Goal: Complete application form: Complete application form

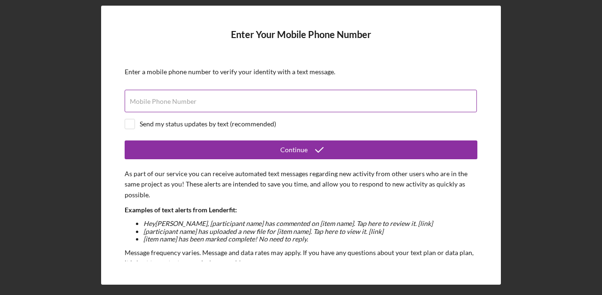
click at [186, 101] on label "Mobile Phone Number" at bounding box center [163, 102] width 67 height 8
click at [186, 101] on input "Mobile Phone Number" at bounding box center [301, 101] width 352 height 23
type input "[PHONE_NUMBER]"
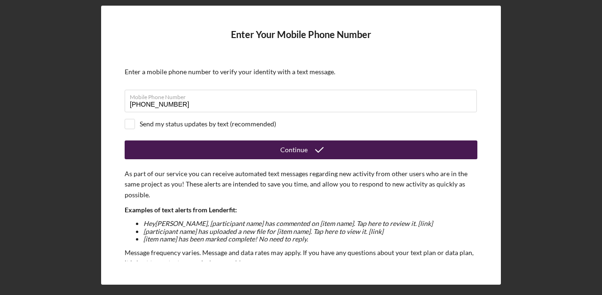
click at [273, 157] on button "Continue" at bounding box center [301, 150] width 353 height 19
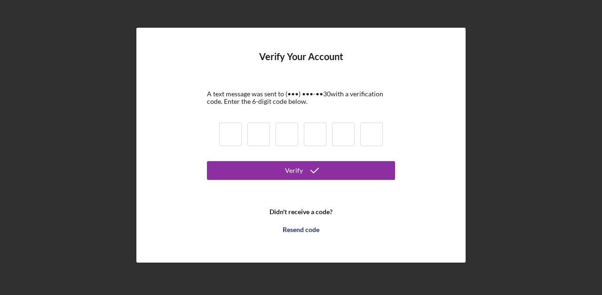
click at [234, 147] on div at bounding box center [300, 136] width 169 height 32
click at [230, 137] on input at bounding box center [230, 135] width 23 height 24
type input "7"
type input "3"
type input "2"
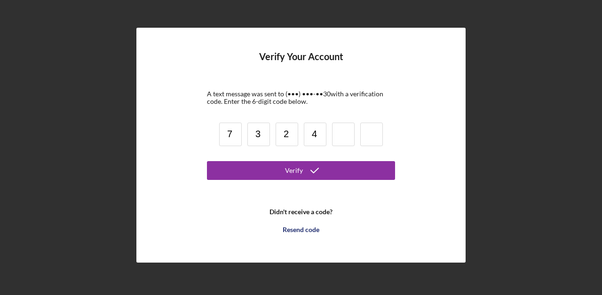
type input "4"
type input "0"
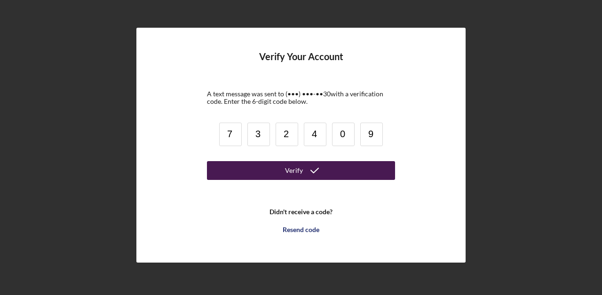
type input "9"
click at [310, 173] on icon "submit" at bounding box center [315, 171] width 24 height 24
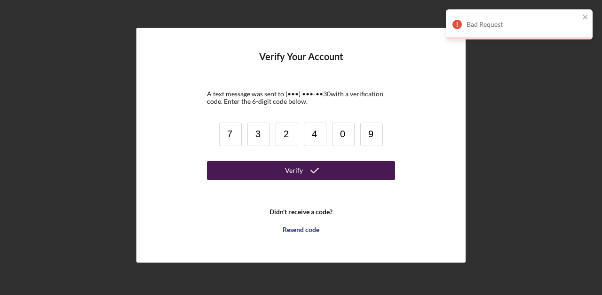
click at [266, 133] on input "3" at bounding box center [258, 135] width 23 height 24
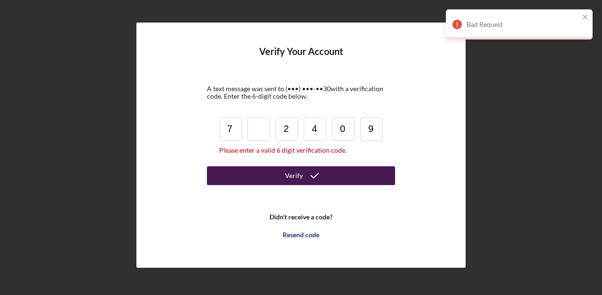
type input "7"
type input "2"
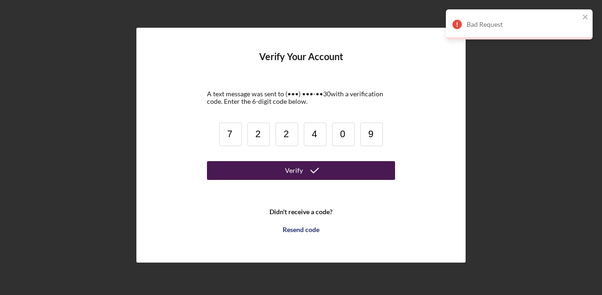
type input "2"
click at [302, 167] on div "Verify" at bounding box center [294, 170] width 18 height 19
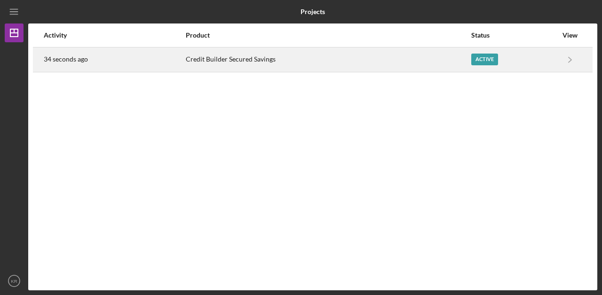
click at [524, 56] on div "Active" at bounding box center [514, 60] width 87 height 24
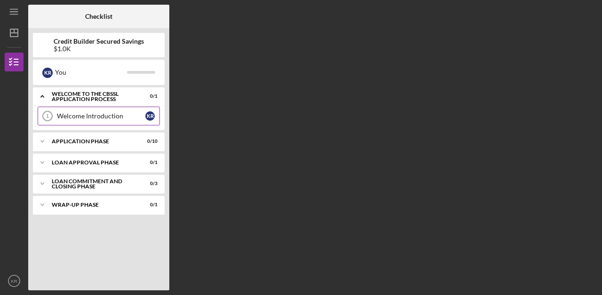
click at [139, 115] on div "Welcome Introduction" at bounding box center [101, 116] width 88 height 8
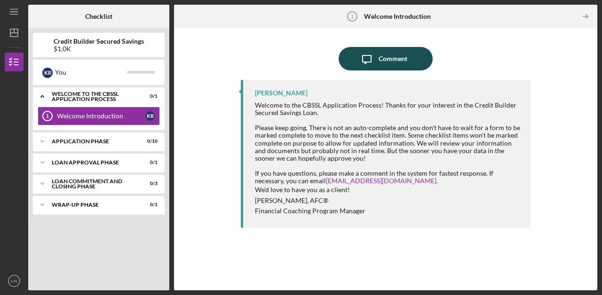
click at [384, 58] on div "Comment" at bounding box center [393, 59] width 29 height 24
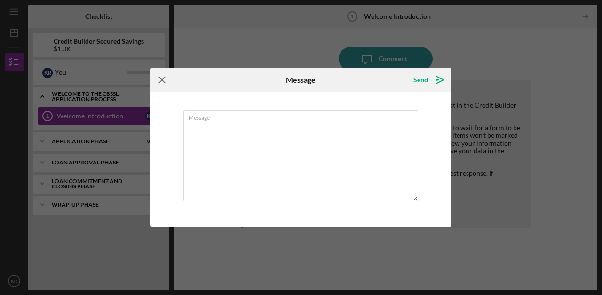
click at [168, 81] on icon "Icon/Menu Close" at bounding box center [163, 80] width 24 height 24
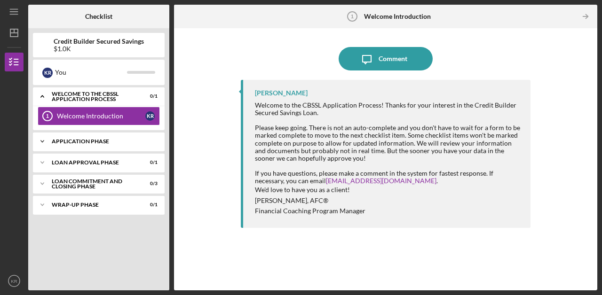
click at [103, 140] on div "Application Phase" at bounding box center [102, 142] width 101 height 6
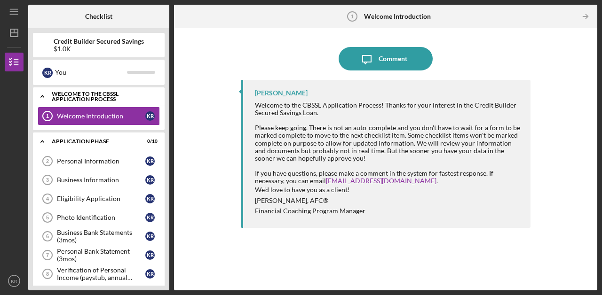
click at [116, 93] on div "Welcome to the CBSSL Application Process" at bounding box center [102, 96] width 101 height 11
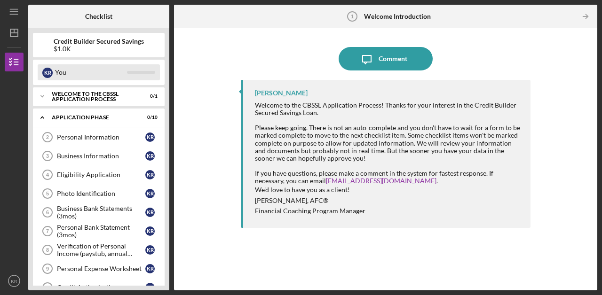
click at [125, 70] on div "You" at bounding box center [91, 72] width 72 height 16
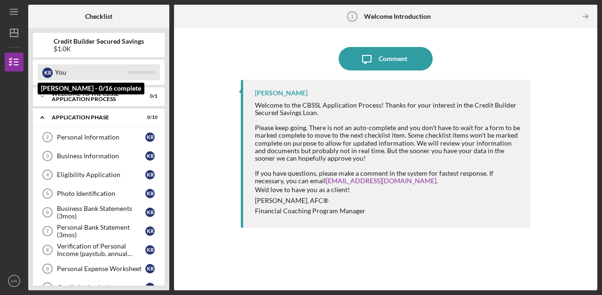
click at [125, 70] on div "You" at bounding box center [91, 72] width 72 height 16
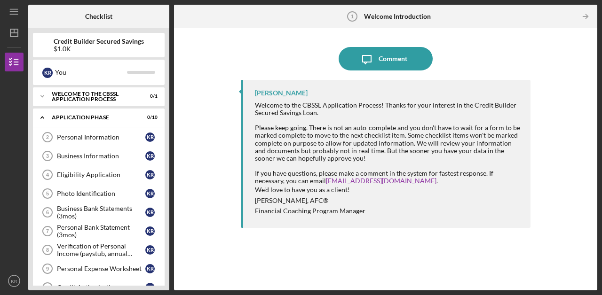
click at [123, 33] on div "Credit Builder Secured Savings $1.0K" at bounding box center [99, 45] width 132 height 24
click at [142, 53] on div "Credit Builder Secured Savings $1.0K" at bounding box center [99, 45] width 132 height 24
click at [590, 16] on icon "Icon/Table Pagination Arrow" at bounding box center [585, 16] width 21 height 21
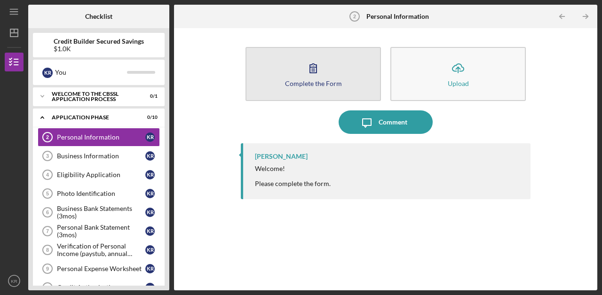
click at [340, 77] on button "Complete the Form Form" at bounding box center [313, 74] width 135 height 54
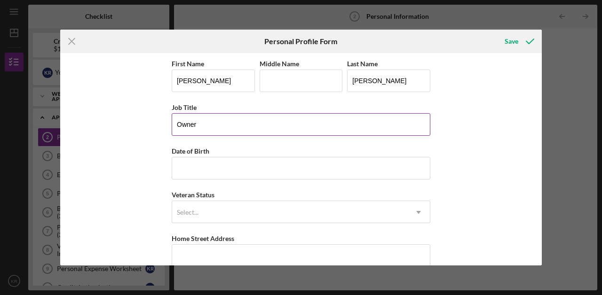
type input "Owner"
type input "[DATE]"
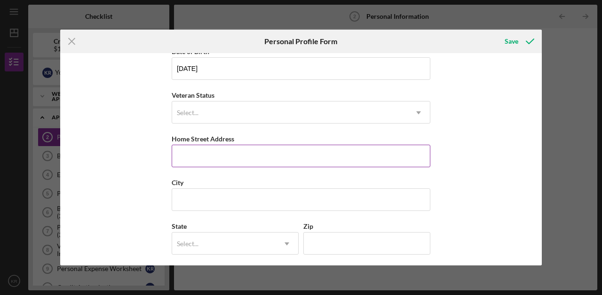
scroll to position [103, 0]
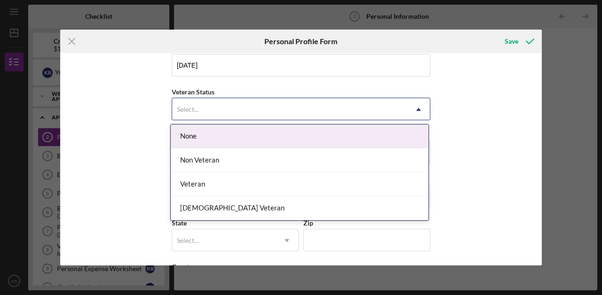
click at [242, 110] on div "Select..." at bounding box center [289, 110] width 235 height 22
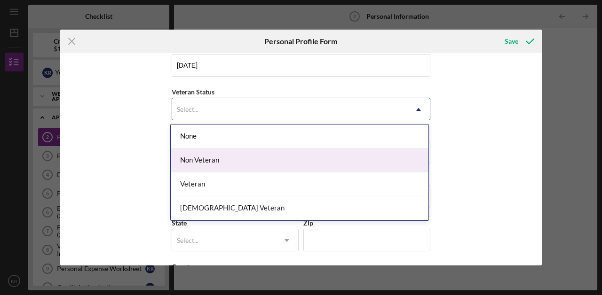
click at [238, 163] on div "Non Veteran" at bounding box center [300, 161] width 258 height 24
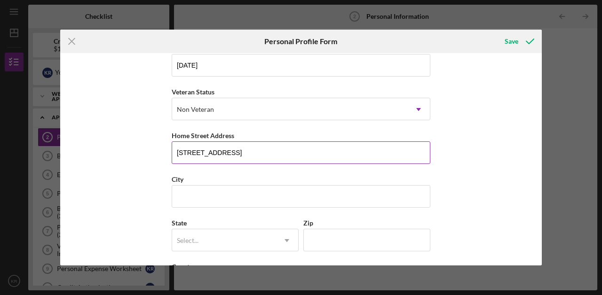
type input "[STREET_ADDRESS]"
type input "Sumter"
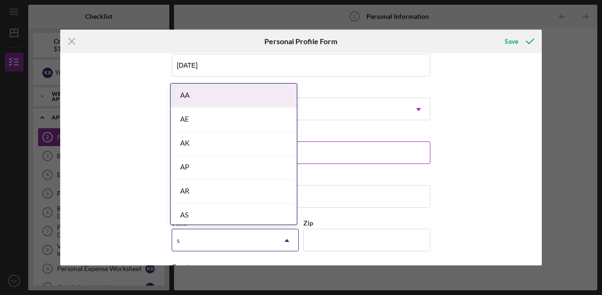
type input "sc"
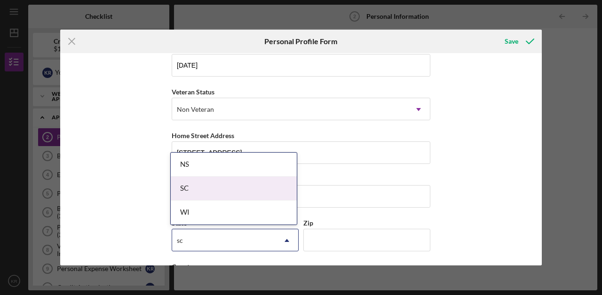
click at [224, 179] on div "SC" at bounding box center [234, 189] width 126 height 24
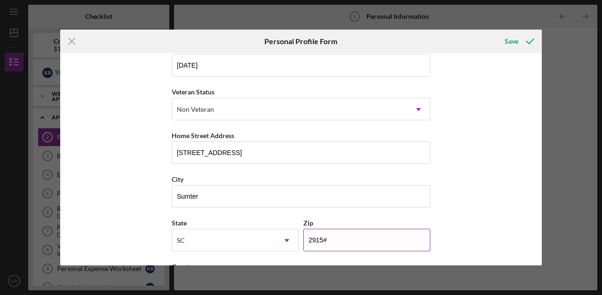
type input "29150"
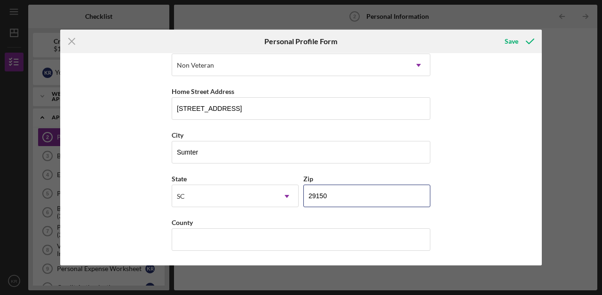
scroll to position [147, 0]
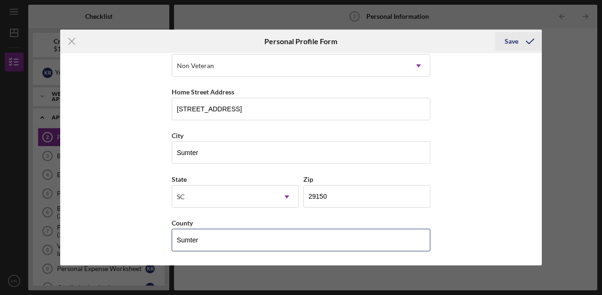
type input "Sumter"
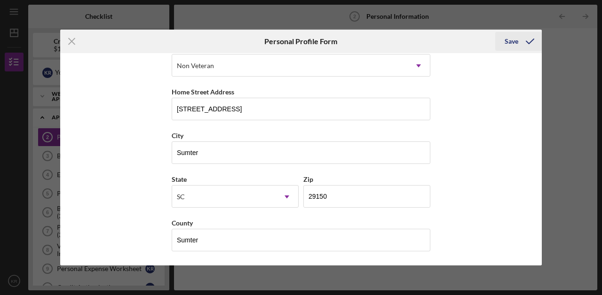
click at [506, 42] on div "Save" at bounding box center [512, 41] width 14 height 19
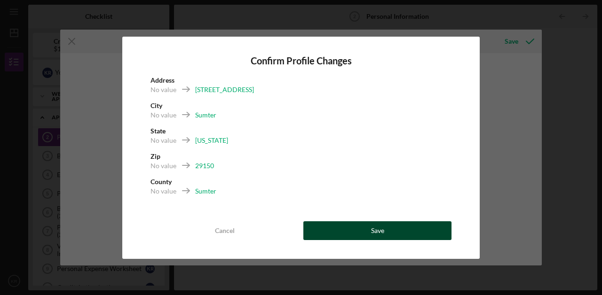
click at [387, 226] on button "Save" at bounding box center [377, 231] width 148 height 19
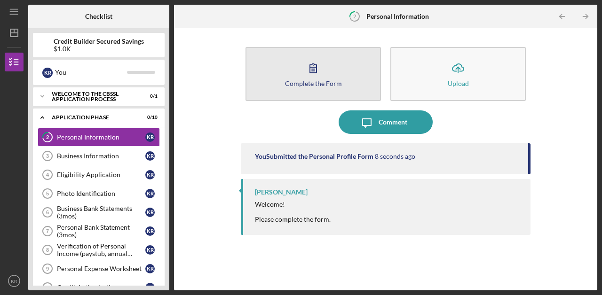
click at [316, 59] on icon "button" at bounding box center [314, 68] width 24 height 24
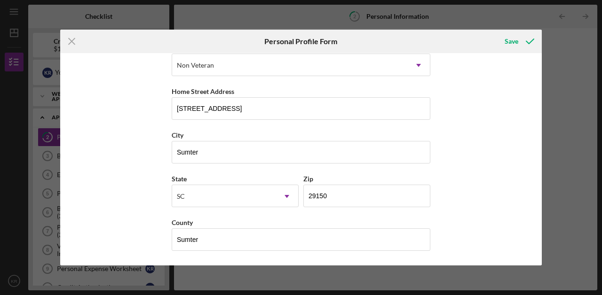
scroll to position [147, 0]
click at [516, 42] on div "Save" at bounding box center [512, 41] width 14 height 19
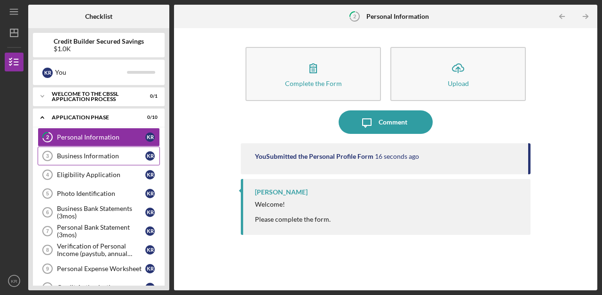
click at [86, 163] on link "Business Information 3 Business Information K R" at bounding box center [99, 156] width 122 height 19
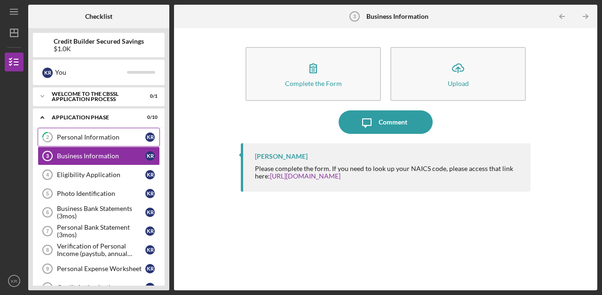
click at [89, 142] on link "2 Personal Information K R" at bounding box center [99, 137] width 122 height 19
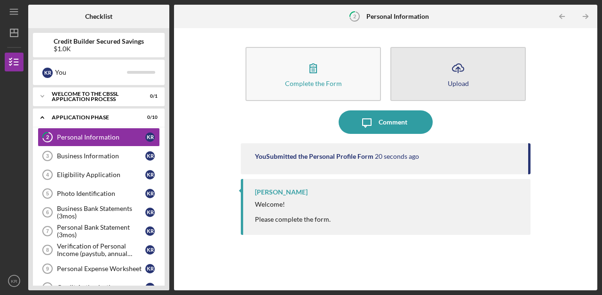
click at [479, 79] on button "Icon/Upload Upload" at bounding box center [457, 74] width 135 height 54
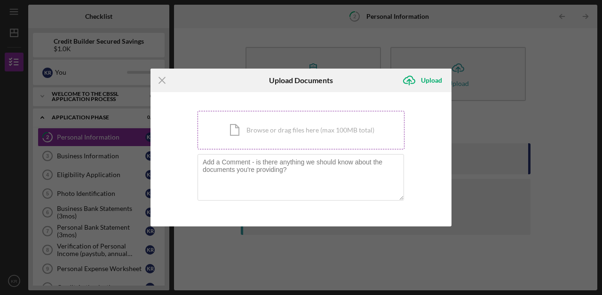
click at [292, 138] on div "Icon/Document Browse or drag files here (max 100MB total) Tap to choose files o…" at bounding box center [301, 130] width 207 height 39
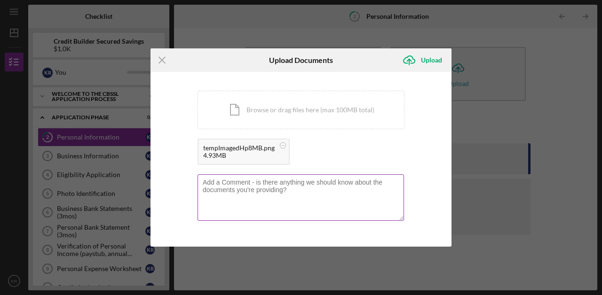
click at [305, 197] on textarea at bounding box center [301, 198] width 206 height 46
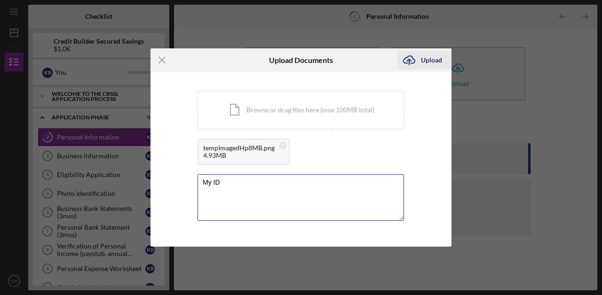
type textarea "My ID"
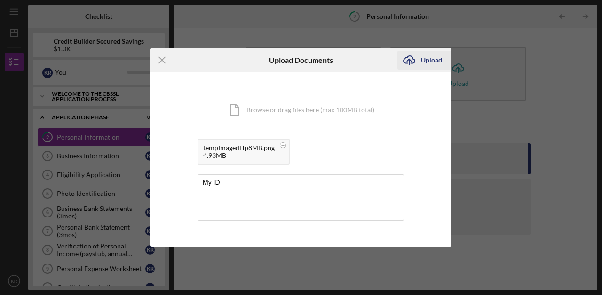
click at [437, 65] on div "Upload" at bounding box center [431, 60] width 21 height 19
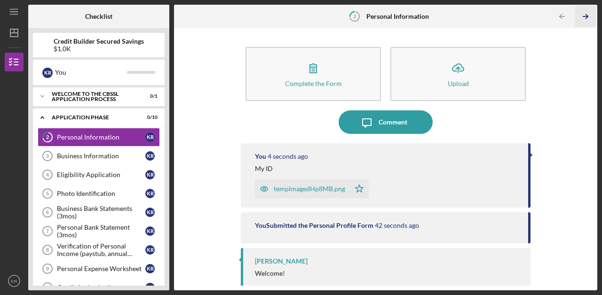
click at [590, 17] on icon "Icon/Table Pagination Arrow" at bounding box center [585, 16] width 21 height 21
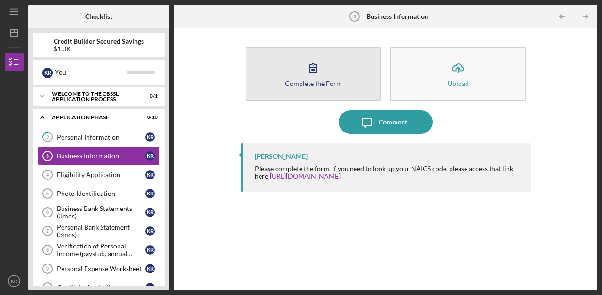
click at [318, 72] on icon "button" at bounding box center [314, 68] width 24 height 24
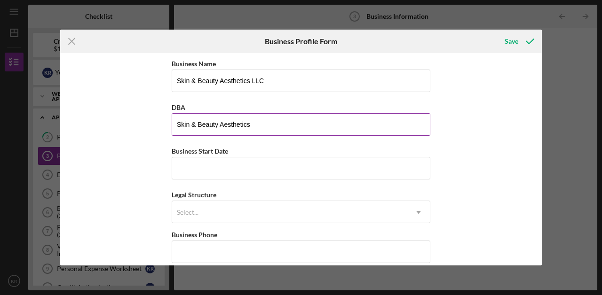
type input "Skin & Beauty Aesthetics"
type input "[DATE]"
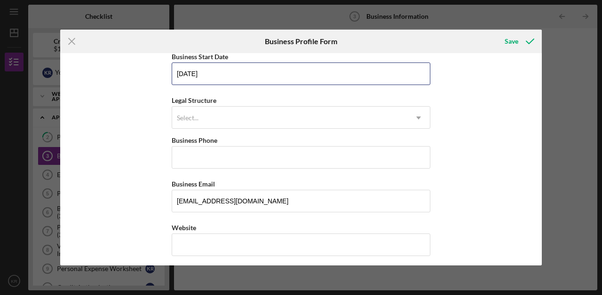
scroll to position [113, 0]
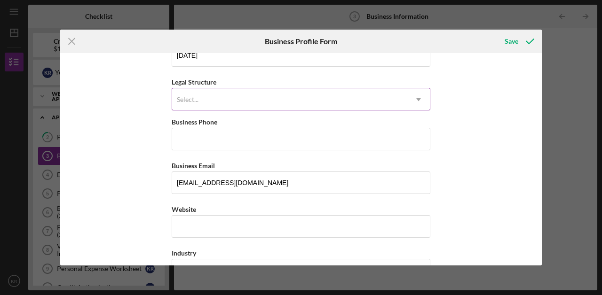
click at [253, 100] on div "Select..." at bounding box center [289, 100] width 235 height 22
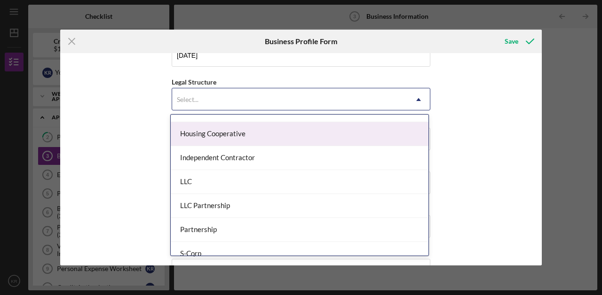
scroll to position [113, 0]
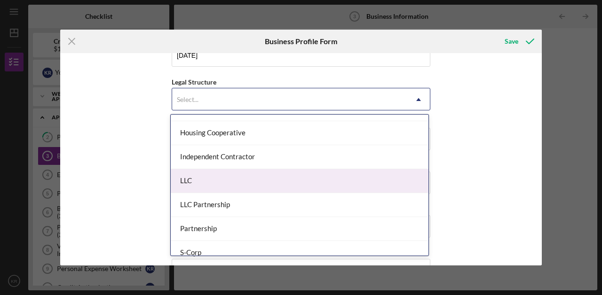
click at [237, 186] on div "LLC" at bounding box center [300, 181] width 258 height 24
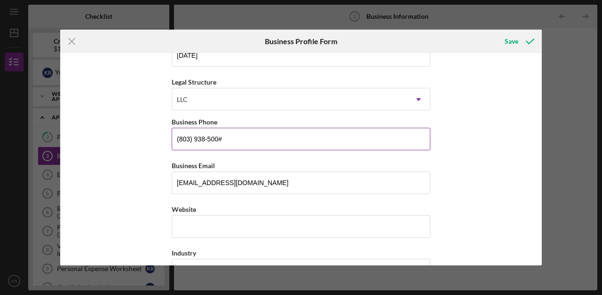
type input "[PHONE_NUMBER]"
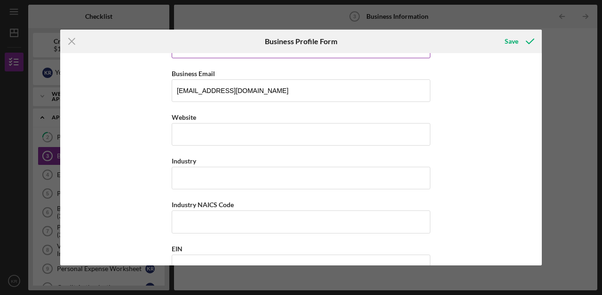
scroll to position [232, 0]
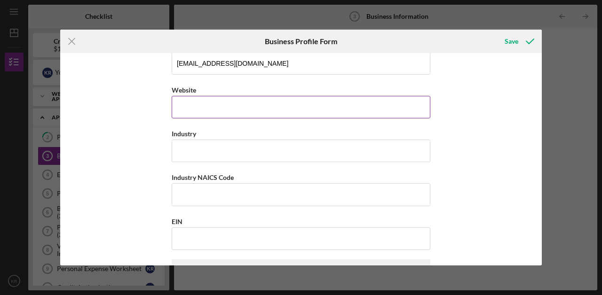
click at [192, 112] on input "Website" at bounding box center [301, 107] width 259 height 23
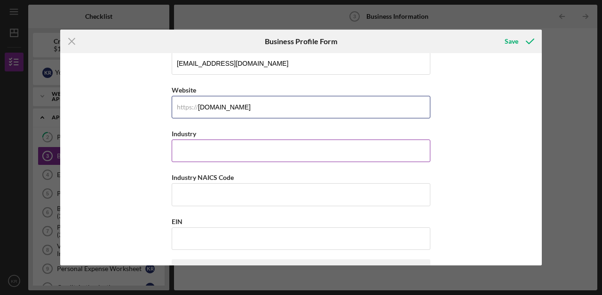
type input "[DOMAIN_NAME]"
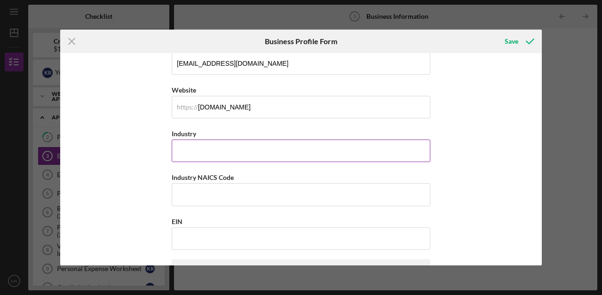
click at [195, 148] on input "Industry" at bounding box center [301, 151] width 259 height 23
type input "Beauty Salons"
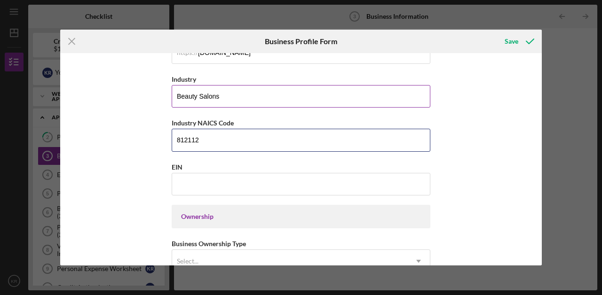
scroll to position [317, 0]
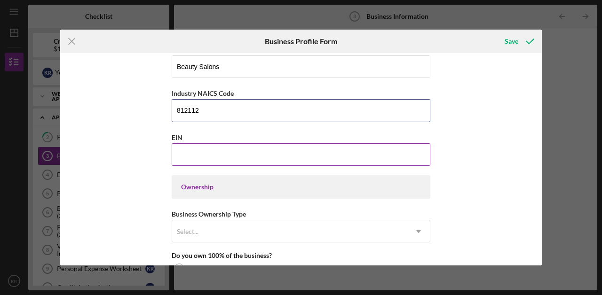
type input "812112"
click at [190, 159] on input "EIN" at bounding box center [301, 154] width 259 height 23
type input "[US_EMPLOYER_IDENTIFICATION_NUMBER]"
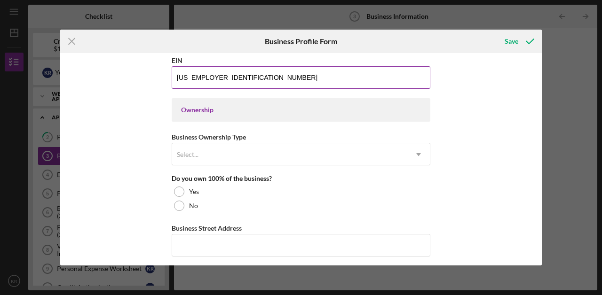
scroll to position [396, 0]
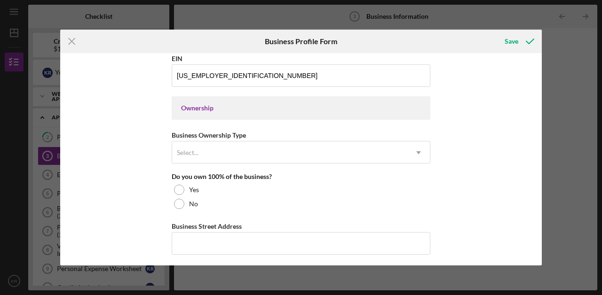
click at [217, 108] on div "Ownership" at bounding box center [301, 108] width 240 height 8
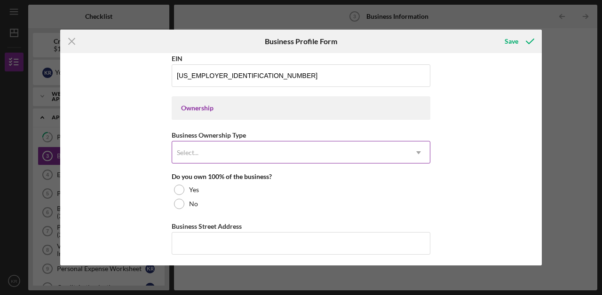
click at [216, 142] on div "Select..." at bounding box center [289, 153] width 235 height 22
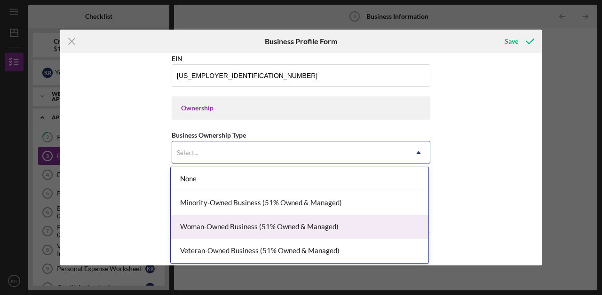
click at [253, 229] on div "Woman-Owned Business (51% Owned & Managed)" at bounding box center [300, 227] width 258 height 24
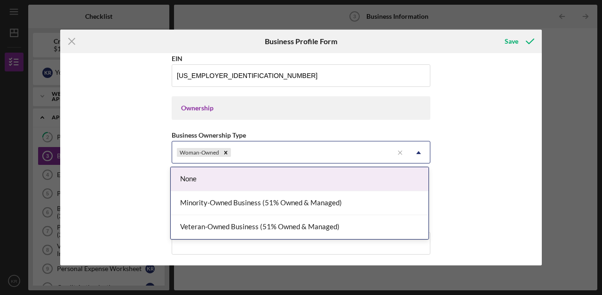
click at [421, 152] on icon "Icon/Dropdown Arrow" at bounding box center [418, 153] width 23 height 23
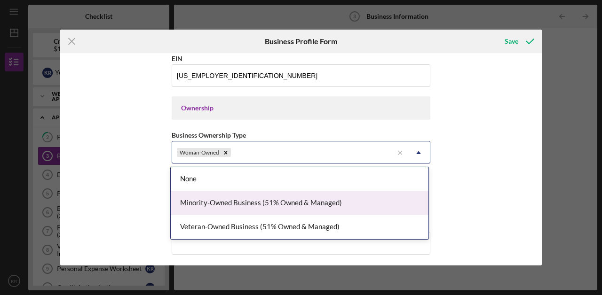
click at [342, 198] on div "Minority-Owned Business (51% Owned & Managed)" at bounding box center [300, 203] width 258 height 24
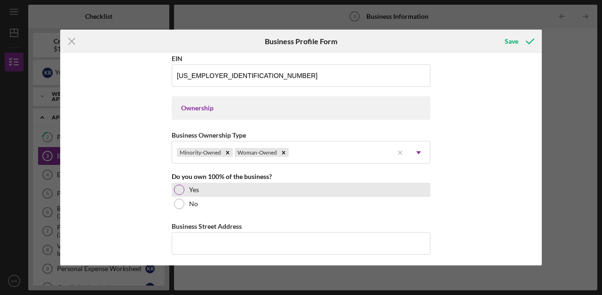
click at [179, 187] on div at bounding box center [179, 190] width 10 height 10
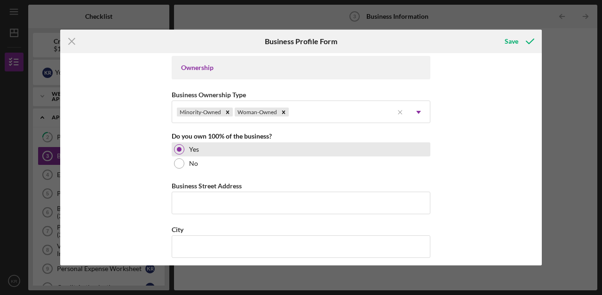
scroll to position [469, 0]
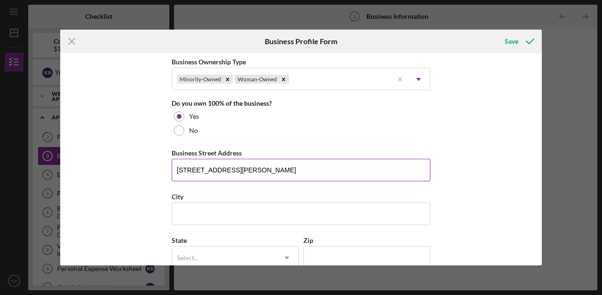
type input "[STREET_ADDRESS][PERSON_NAME]"
type input "Sumter"
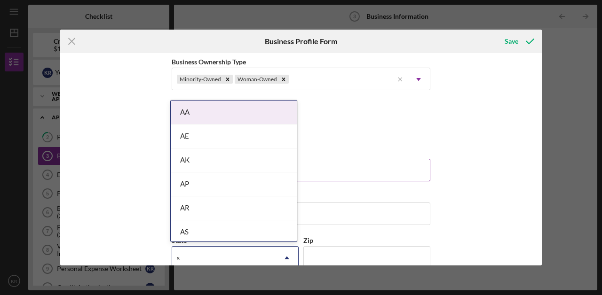
type input "sc"
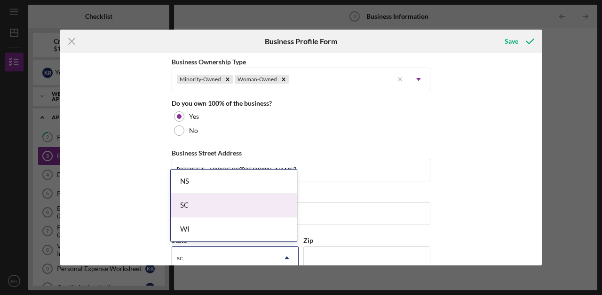
click at [233, 203] on div "SC" at bounding box center [234, 206] width 126 height 24
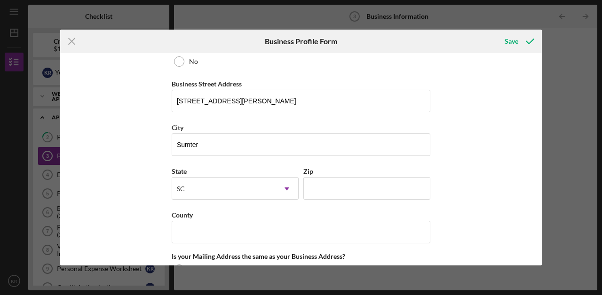
scroll to position [598, 0]
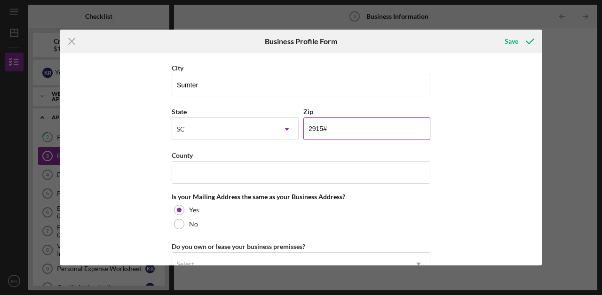
type input "29150"
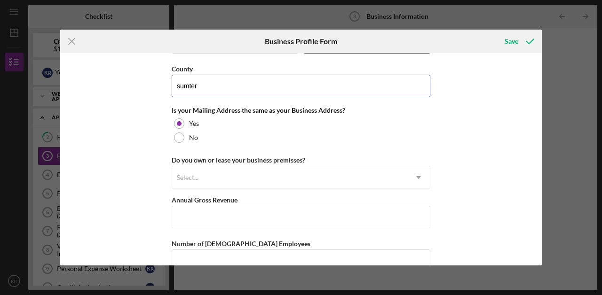
scroll to position [710, 0]
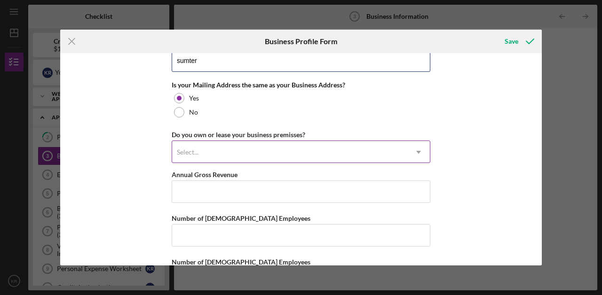
type input "sumter"
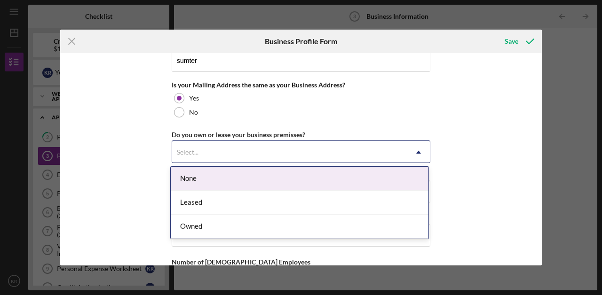
click at [262, 156] on div "Select..." at bounding box center [289, 153] width 235 height 22
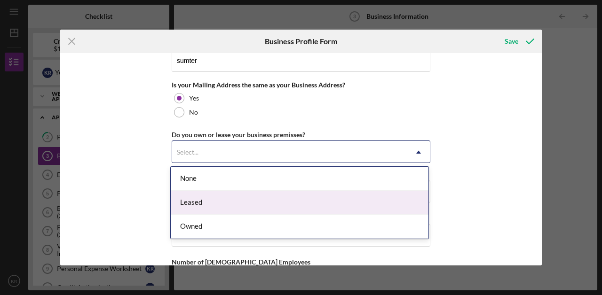
click at [260, 202] on div "Leased" at bounding box center [300, 203] width 258 height 24
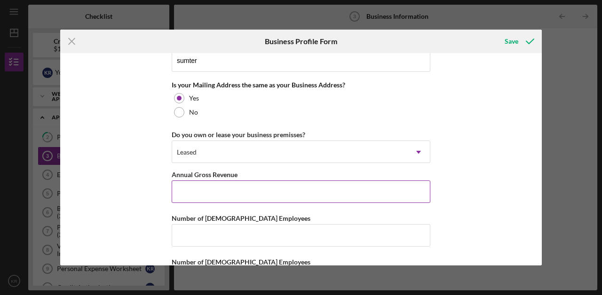
click at [254, 195] on input "Annual Gross Revenue" at bounding box center [301, 192] width 259 height 23
type input "$200,000"
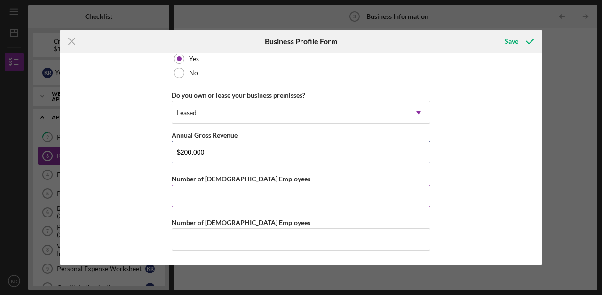
scroll to position [748, 0]
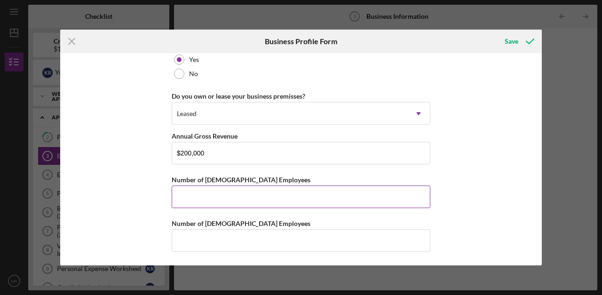
click at [216, 200] on input "Number of [DEMOGRAPHIC_DATA] Employees" at bounding box center [301, 197] width 259 height 23
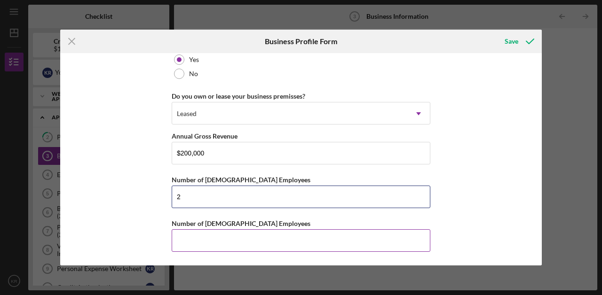
type input "2"
click at [212, 238] on input "Number of [DEMOGRAPHIC_DATA] Employees" at bounding box center [301, 241] width 259 height 23
type input "0"
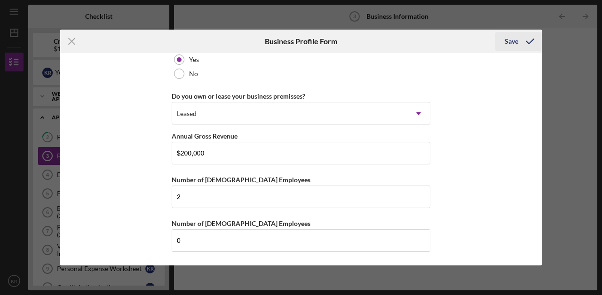
click at [519, 47] on icon "submit" at bounding box center [530, 42] width 24 height 24
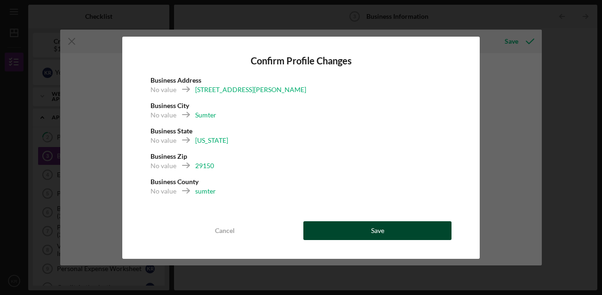
click at [393, 235] on button "Save" at bounding box center [377, 231] width 148 height 19
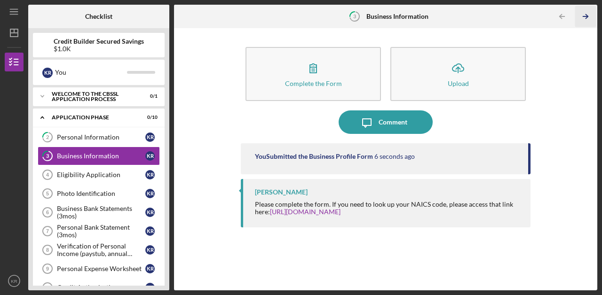
click at [581, 15] on icon "Icon/Table Pagination Arrow" at bounding box center [585, 16] width 21 height 21
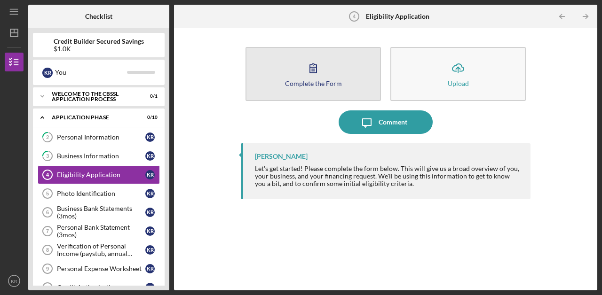
click at [335, 69] on button "Complete the Form Form" at bounding box center [313, 74] width 135 height 54
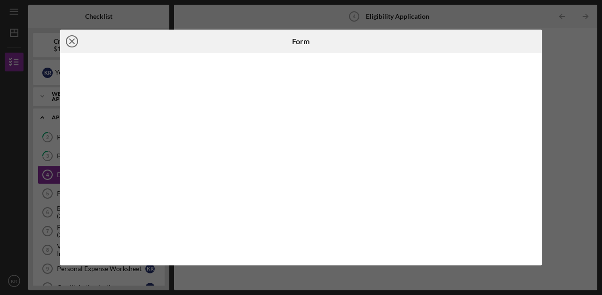
click at [74, 45] on icon "Icon/Close" at bounding box center [72, 42] width 24 height 24
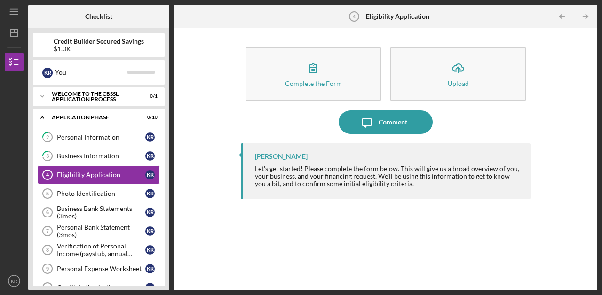
click at [578, 22] on icon "Icon/Table Pagination Arrow" at bounding box center [585, 16] width 21 height 21
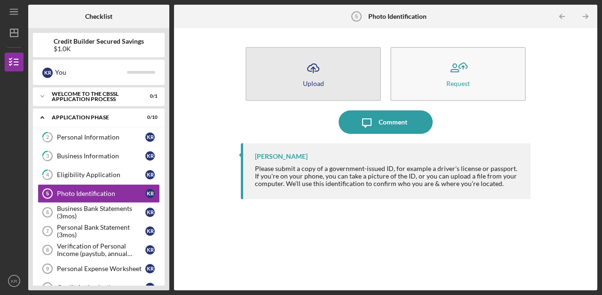
click at [342, 81] on button "Icon/Upload Upload" at bounding box center [313, 74] width 135 height 54
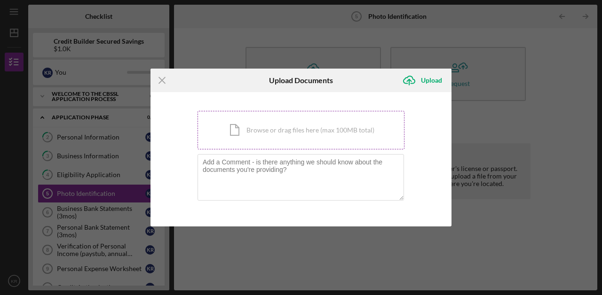
click at [308, 132] on div "Icon/Document Browse or drag files here (max 100MB total) Tap to choose files o…" at bounding box center [301, 130] width 207 height 39
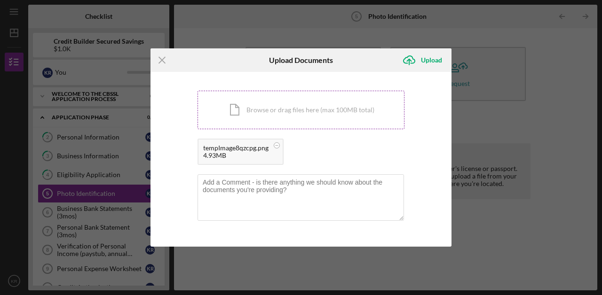
click at [385, 107] on div "Icon/Document Browse or drag files here (max 100MB total) Tap to choose files o…" at bounding box center [301, 110] width 207 height 39
click at [440, 61] on div "Upload" at bounding box center [431, 60] width 21 height 19
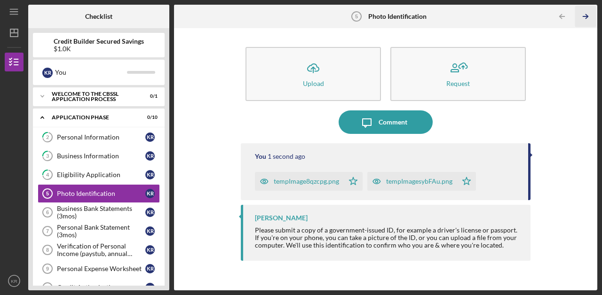
click at [589, 15] on icon "Icon/Table Pagination Arrow" at bounding box center [585, 16] width 21 height 21
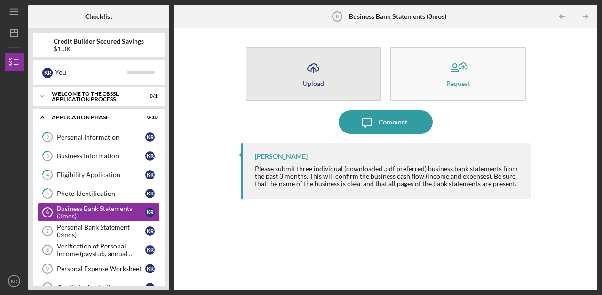
click at [325, 75] on icon "Icon/Upload" at bounding box center [314, 68] width 24 height 24
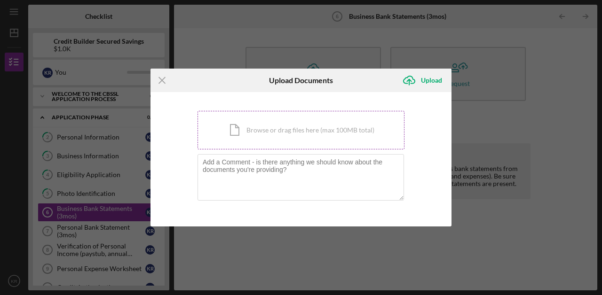
click at [302, 124] on div "Icon/Document Browse or drag files here (max 100MB total) Tap to choose files o…" at bounding box center [301, 130] width 207 height 39
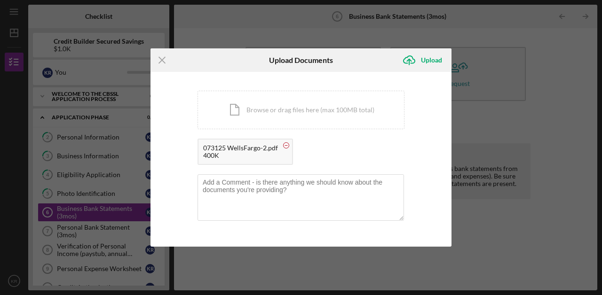
click at [286, 145] on circle at bounding box center [287, 146] width 6 height 6
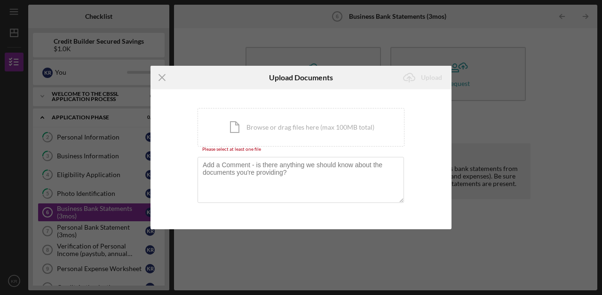
click at [541, 137] on div "Icon/Menu Close Upload Documents Icon/Upload Upload You're uploading documents …" at bounding box center [301, 147] width 602 height 295
click at [273, 124] on div "Icon/Document Browse or drag files here (max 100MB total) Tap to choose files o…" at bounding box center [301, 127] width 207 height 39
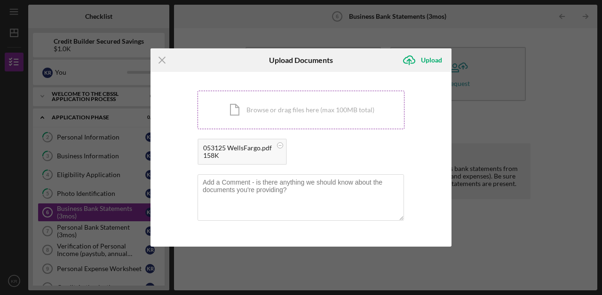
click at [302, 106] on div "Icon/Document Browse or drag files here (max 100MB total) Tap to choose files o…" at bounding box center [301, 110] width 207 height 39
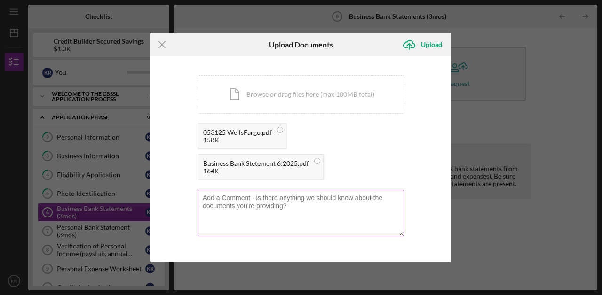
click at [347, 221] on textarea at bounding box center [301, 213] width 206 height 46
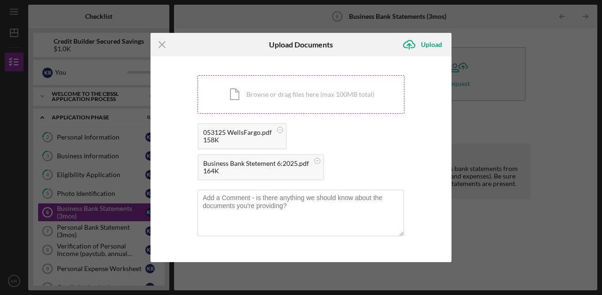
click at [314, 102] on div "Icon/Document Browse or drag files here (max 100MB total) Tap to choose files o…" at bounding box center [301, 94] width 207 height 39
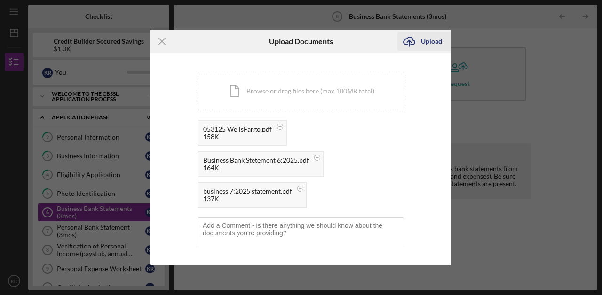
click at [440, 44] on div "Upload" at bounding box center [431, 41] width 21 height 19
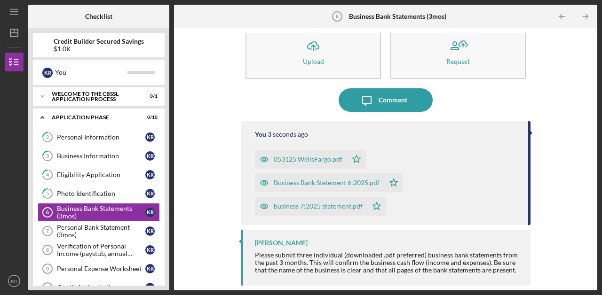
scroll to position [22, 0]
click at [585, 19] on icon "Icon/Table Pagination Arrow" at bounding box center [585, 16] width 21 height 21
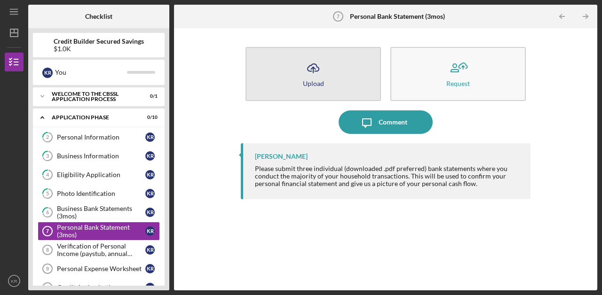
click at [336, 76] on button "Icon/Upload Upload" at bounding box center [313, 74] width 135 height 54
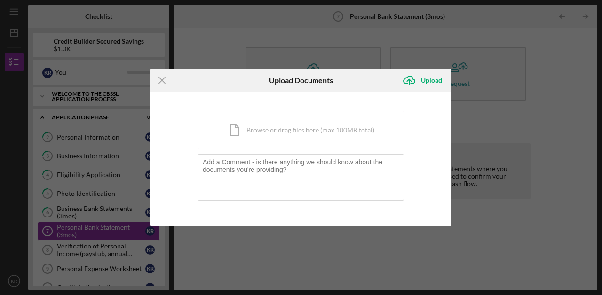
click at [325, 134] on div "Icon/Document Browse or drag files here (max 100MB total) Tap to choose files o…" at bounding box center [301, 130] width 207 height 39
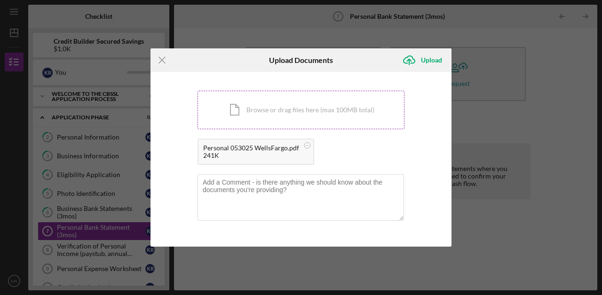
click at [341, 122] on div "Icon/Document Browse or drag files here (max 100MB total) Tap to choose files o…" at bounding box center [301, 110] width 207 height 39
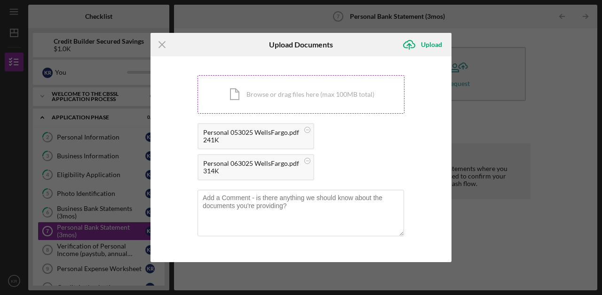
click at [308, 101] on div "Icon/Document Browse or drag files here (max 100MB total) Tap to choose files o…" at bounding box center [301, 94] width 207 height 39
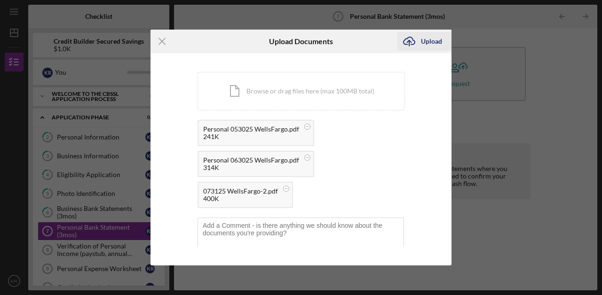
click at [437, 44] on div "Upload" at bounding box center [431, 41] width 21 height 19
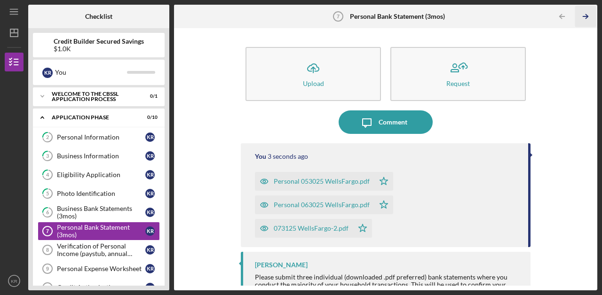
click at [579, 20] on icon "Icon/Table Pagination Arrow" at bounding box center [585, 16] width 21 height 21
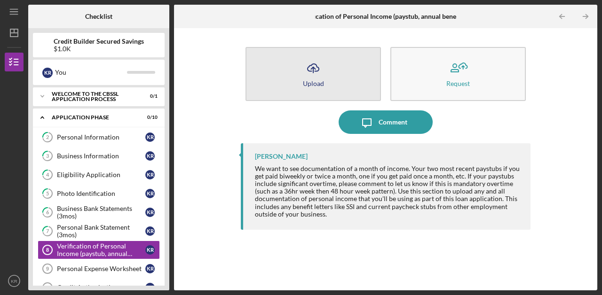
click at [320, 75] on icon "Icon/Upload" at bounding box center [314, 68] width 24 height 24
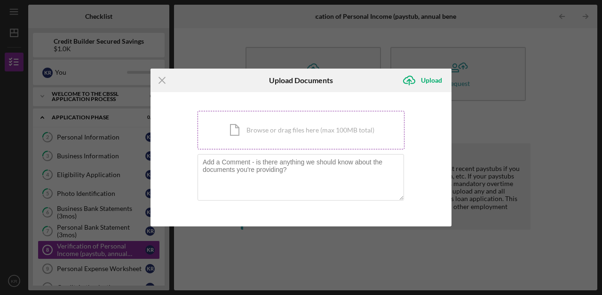
click at [298, 132] on div "Icon/Document Browse or drag files here (max 100MB total) Tap to choose files o…" at bounding box center [301, 130] width 207 height 39
click at [298, 134] on div "Icon/Document Browse or drag files here (max 100MB total) Tap to choose files o…" at bounding box center [301, 130] width 207 height 39
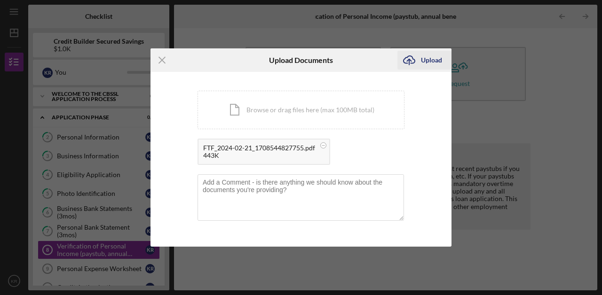
click at [438, 60] on div "Upload" at bounding box center [431, 60] width 21 height 19
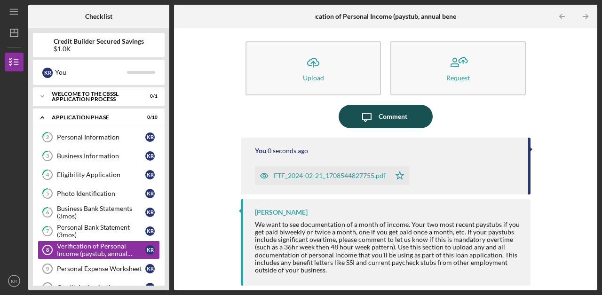
scroll to position [5, 0]
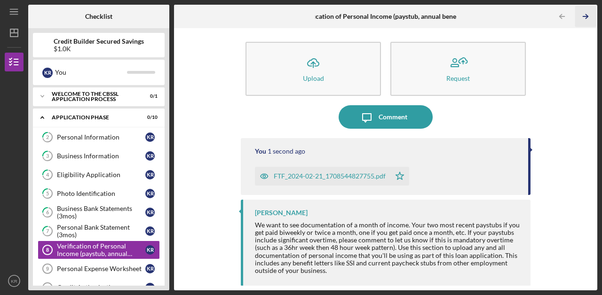
click at [587, 20] on icon "Icon/Table Pagination Arrow" at bounding box center [585, 16] width 21 height 21
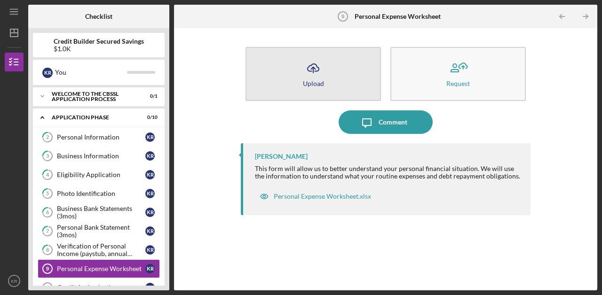
click at [345, 74] on button "Icon/Upload Upload" at bounding box center [313, 74] width 135 height 54
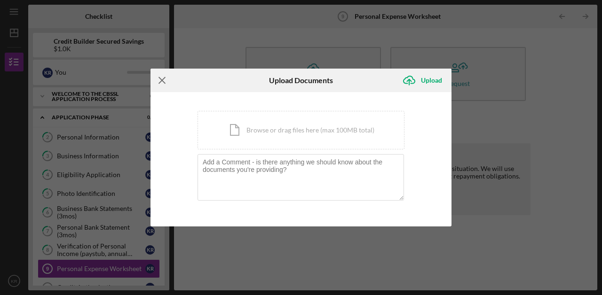
click at [161, 81] on line at bounding box center [162, 81] width 6 height 6
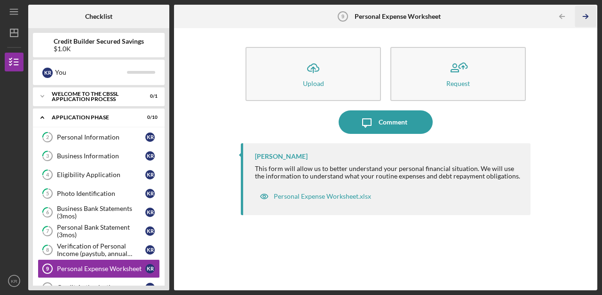
click at [588, 17] on polyline "button" at bounding box center [587, 17] width 2 height 4
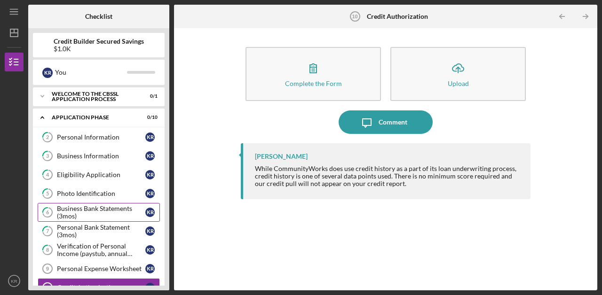
click at [72, 214] on div "Business Bank Statements (3mos)" at bounding box center [101, 212] width 88 height 15
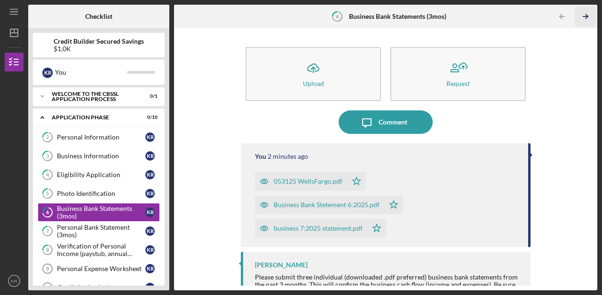
click at [589, 18] on icon "Icon/Table Pagination Arrow" at bounding box center [585, 16] width 21 height 21
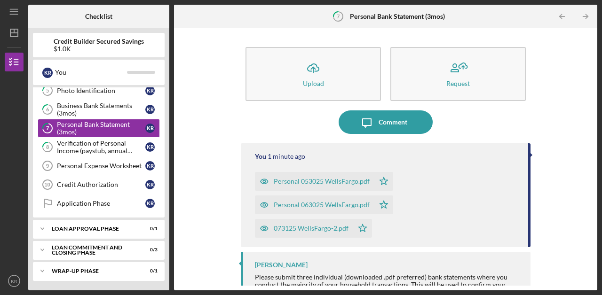
scroll to position [103, 0]
click at [108, 171] on link "Personal Expense Worksheet 9 Personal Expense Worksheet K R" at bounding box center [99, 166] width 122 height 19
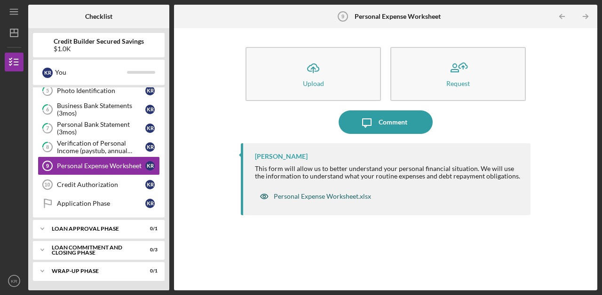
click at [349, 196] on div "Personal Expense Worksheet.xlsx" at bounding box center [322, 197] width 97 height 8
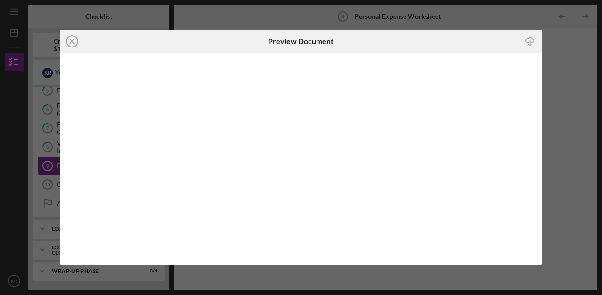
click at [76, 42] on icon "Icon/Close" at bounding box center [72, 42] width 24 height 24
